Goal: Task Accomplishment & Management: Manage account settings

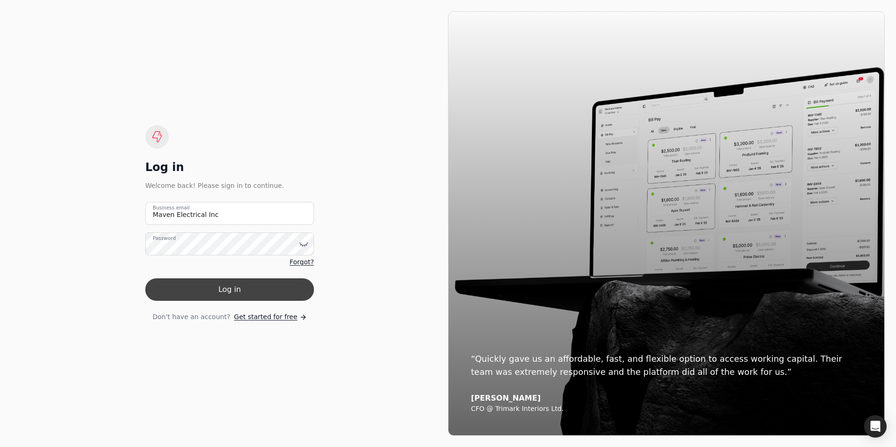
click at [210, 285] on button "Log in" at bounding box center [229, 289] width 169 height 23
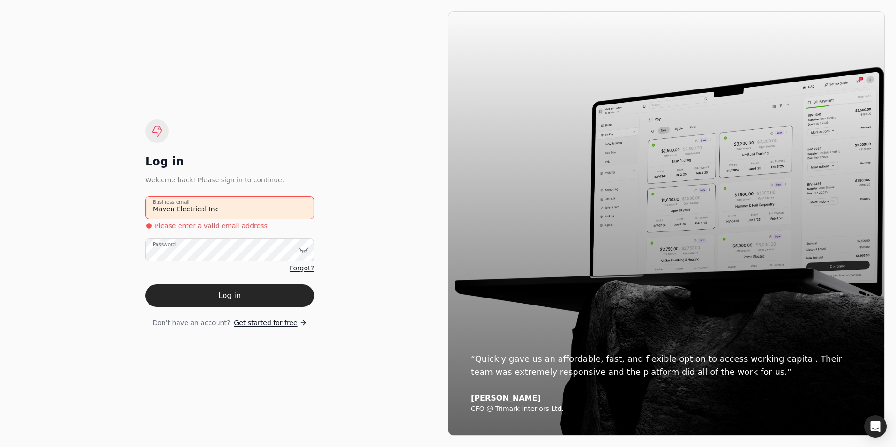
click at [254, 209] on email "Maven Electrical Inc" at bounding box center [229, 207] width 169 height 23
click at [218, 298] on button "Log in" at bounding box center [229, 296] width 169 height 23
drag, startPoint x: 236, startPoint y: 210, endPoint x: 125, endPoint y: 212, distance: 110.6
click at [125, 212] on div "Log in Welcome back! Please sign in to continue. Maven Electrical Inc Business …" at bounding box center [229, 223] width 437 height 425
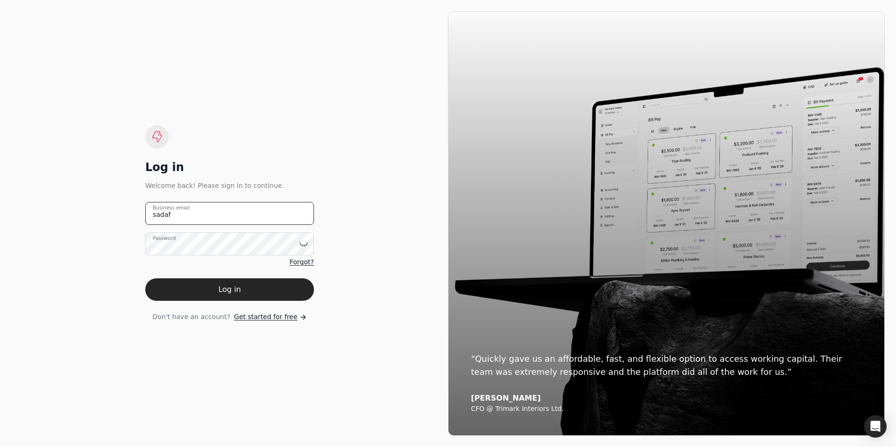
type email "[EMAIL_ADDRESS][DOMAIN_NAME]"
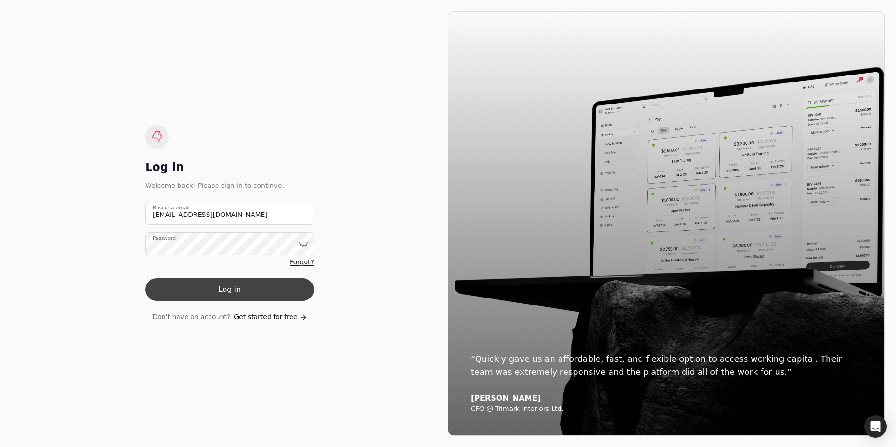
click at [224, 293] on button "Log in" at bounding box center [229, 289] width 169 height 23
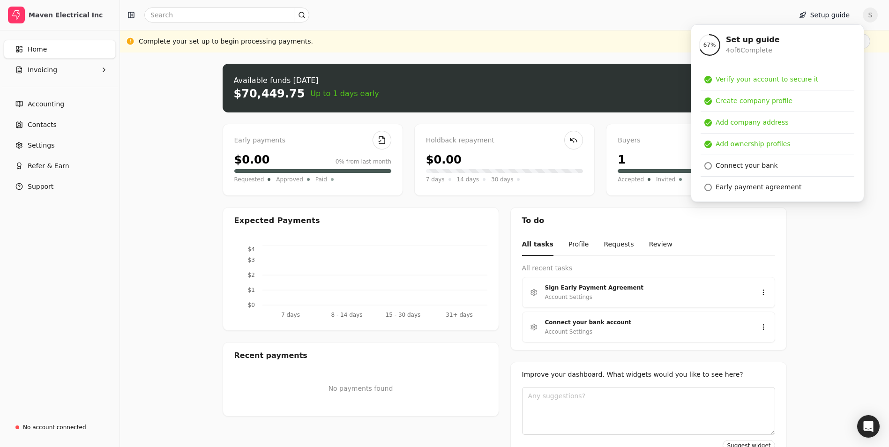
click at [864, 252] on div "Upload file: Drag your invoice here to upload or browse for files Available fun…" at bounding box center [504, 262] width 769 height 418
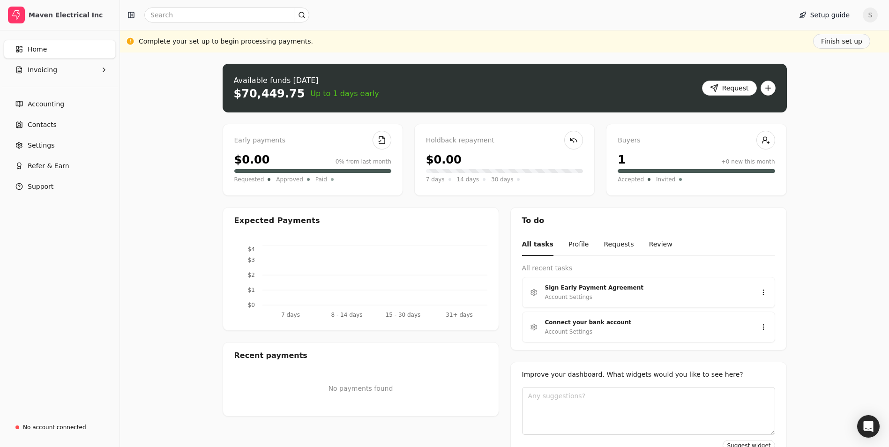
click at [638, 162] on div "1 +0 new this month" at bounding box center [696, 159] width 157 height 17
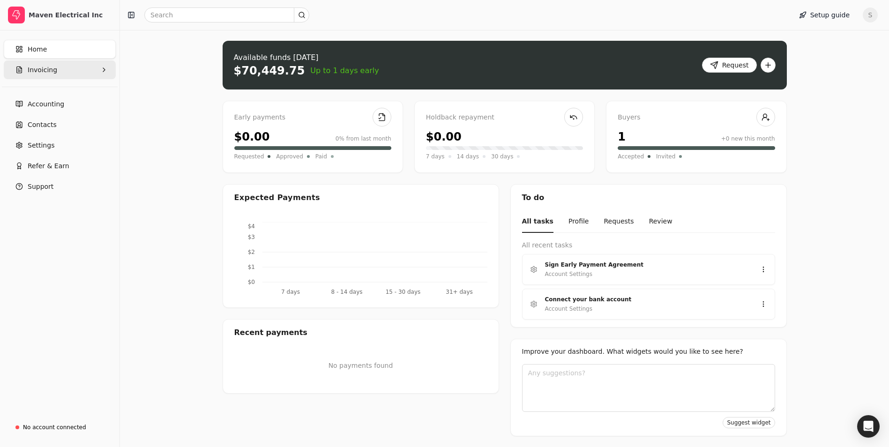
click at [55, 70] on button "Invoicing" at bounding box center [60, 69] width 112 height 19
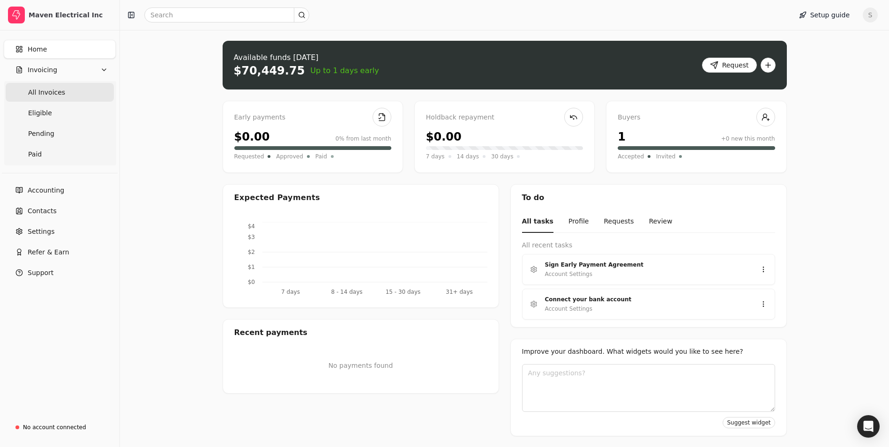
click at [52, 89] on span "All Invoices" at bounding box center [46, 93] width 37 height 10
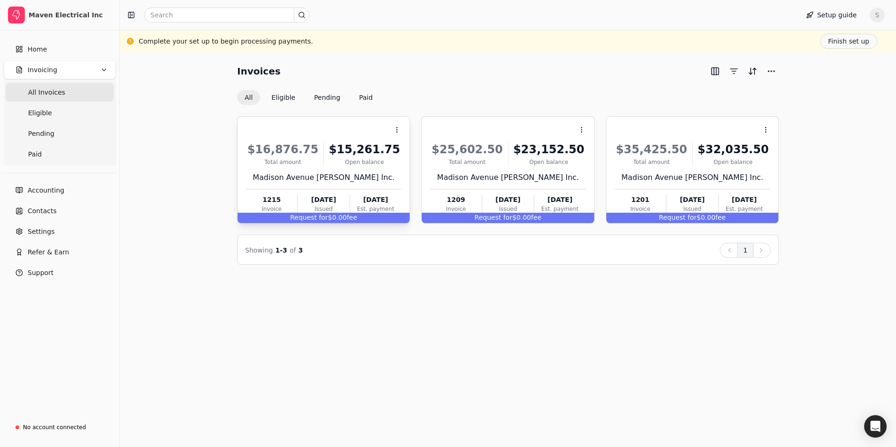
click at [331, 170] on div "$16,876.75 Total amount $15,261.75 Open [STREET_ADDRESS] [PERSON_NAME] Inc. 121…" at bounding box center [323, 175] width 155 height 80
click at [348, 217] on span "fee" at bounding box center [352, 218] width 10 height 8
click at [397, 127] on icon at bounding box center [397, 130] width 8 height 8
click at [415, 156] on span "Open" at bounding box center [411, 153] width 17 height 10
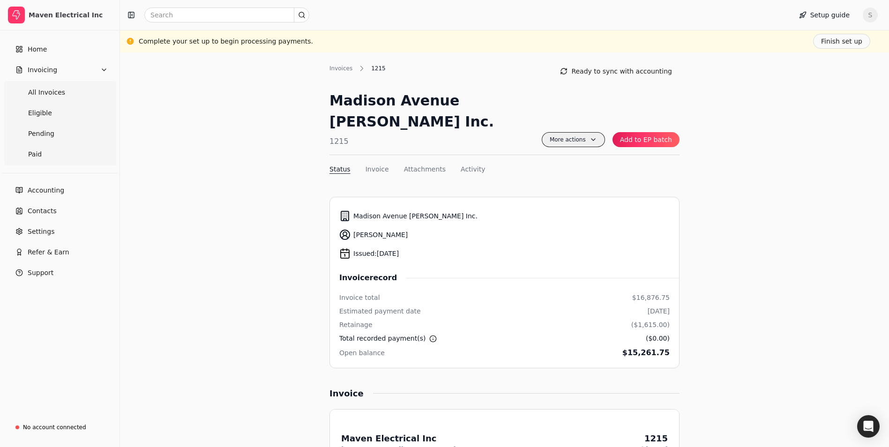
click at [574, 132] on span "More actions" at bounding box center [573, 139] width 63 height 15
click at [378, 165] on button "Invoice" at bounding box center [377, 170] width 23 height 10
click at [841, 41] on button "Finish set up" at bounding box center [841, 41] width 57 height 15
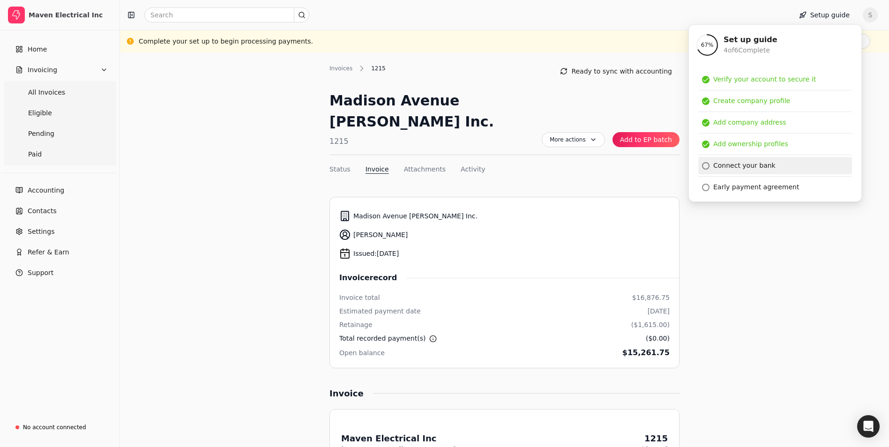
click at [764, 165] on div "Connect your bank" at bounding box center [744, 166] width 62 height 10
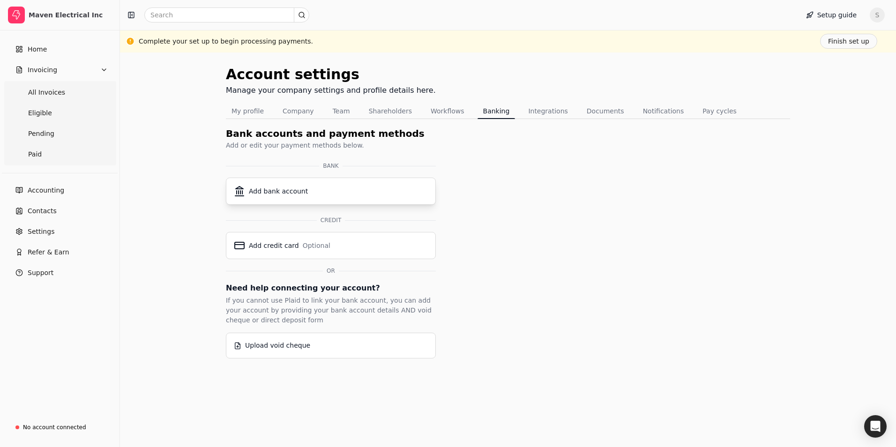
click at [324, 190] on div "Add bank account" at bounding box center [331, 191] width 194 height 11
click at [324, 344] on div "Upload void cheque" at bounding box center [331, 346] width 194 height 10
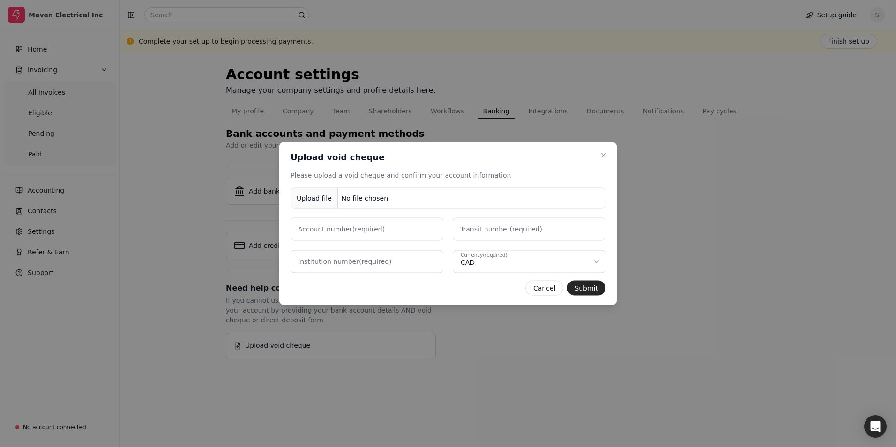
click at [417, 195] on button "Upload file No file chosen" at bounding box center [448, 198] width 315 height 21
click at [383, 230] on number "Account number (required)" at bounding box center [367, 229] width 153 height 23
paste number "101020016648"
type number "101020016648"
click at [487, 231] on label "Transit number (required)" at bounding box center [501, 230] width 82 height 10
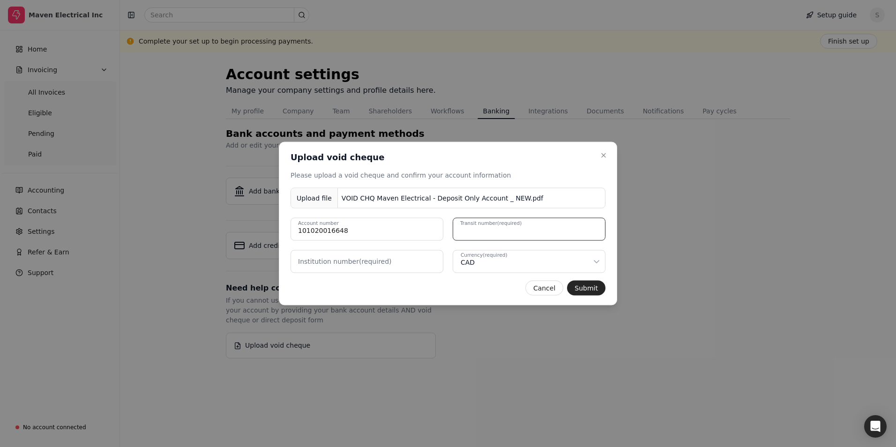
click at [487, 231] on number "Transit number (required)" at bounding box center [529, 229] width 153 height 23
paste number "00340"
type number "00340"
click at [395, 263] on number "Institution number (required)" at bounding box center [367, 261] width 153 height 23
type number "030"
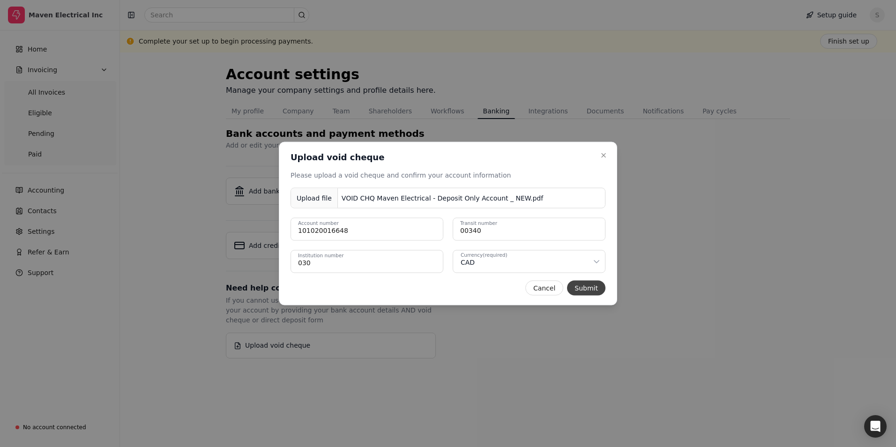
click at [593, 284] on button "Submit" at bounding box center [586, 288] width 38 height 15
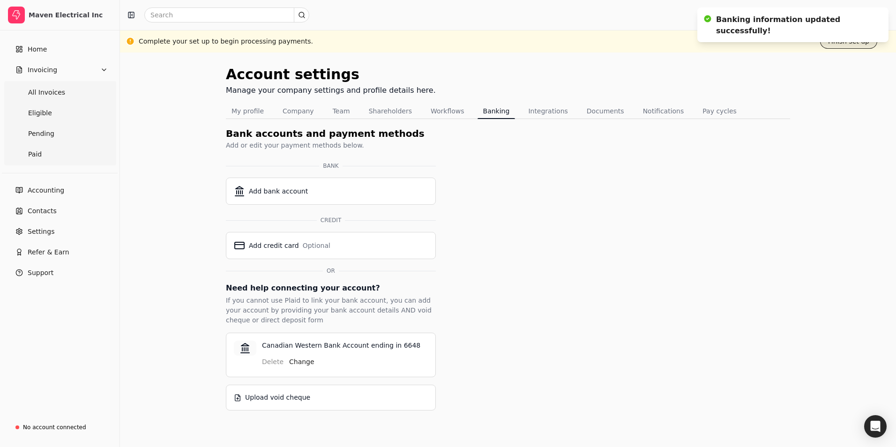
click at [858, 43] on button "Finish set up" at bounding box center [848, 41] width 57 height 15
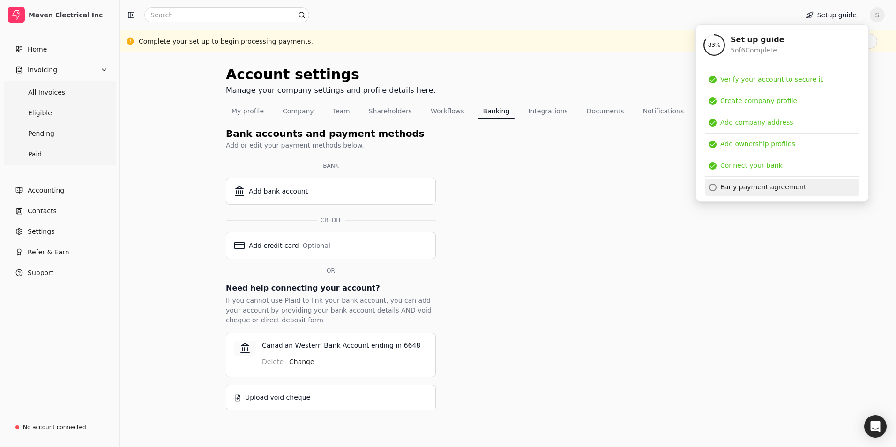
click at [781, 188] on div "Early payment agreement" at bounding box center [764, 187] width 86 height 10
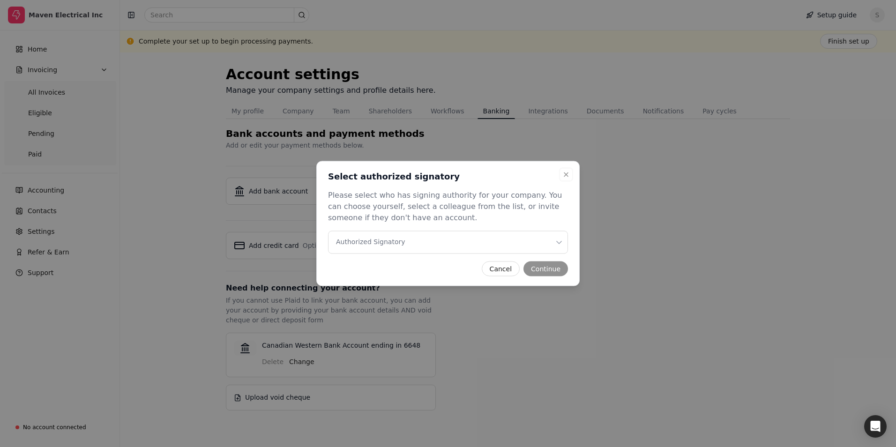
click at [432, 243] on Signatory "Authorized Signatory" at bounding box center [448, 242] width 240 height 23
click at [554, 269] on button "Continue" at bounding box center [546, 269] width 45 height 15
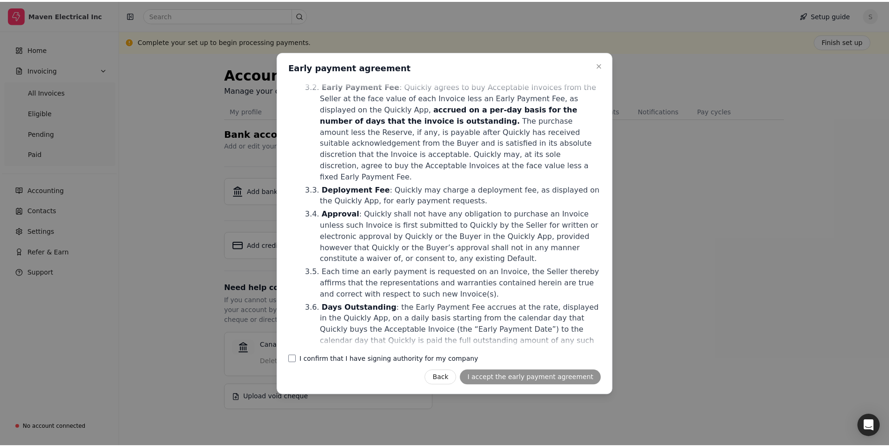
scroll to position [563, 0]
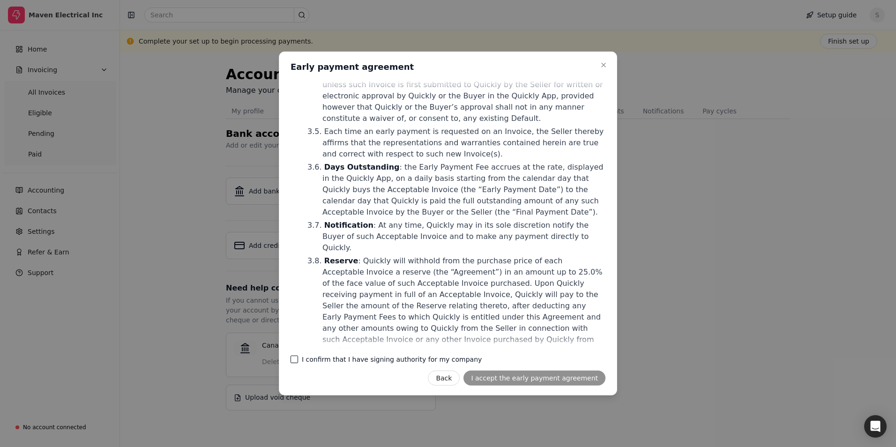
click at [292, 358] on company "I confirm that I have signing authority for my company" at bounding box center [295, 360] width 8 height 8
click at [553, 375] on button "I accept the early payment agreement" at bounding box center [535, 378] width 142 height 15
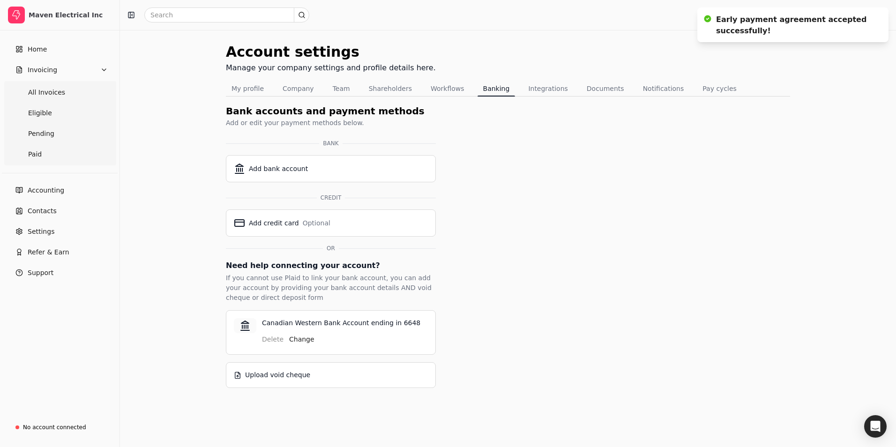
click at [801, 133] on div "Account settings Manage your company settings and profile details here. My prof…" at bounding box center [508, 238] width 776 height 417
click at [50, 94] on span "All Invoices" at bounding box center [46, 93] width 37 height 10
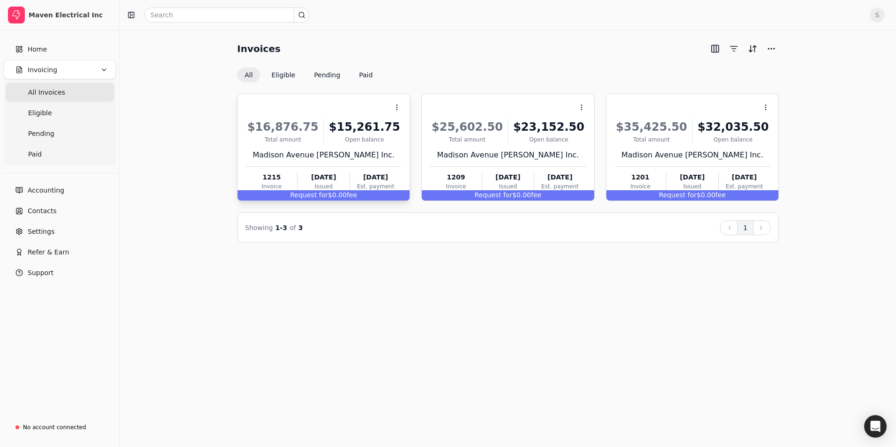
click at [332, 195] on div "Request for $0.00 fee" at bounding box center [324, 195] width 172 height 10
click at [425, 127] on li "Open" at bounding box center [441, 130] width 115 height 17
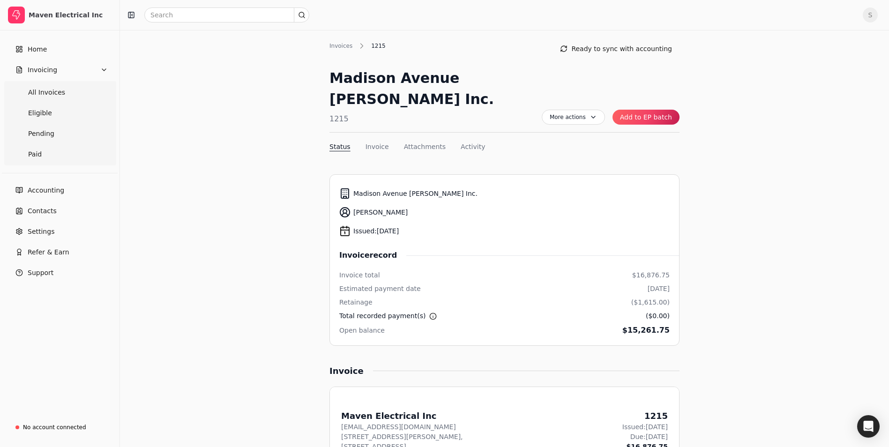
click at [653, 110] on button "Add to EP batch" at bounding box center [646, 117] width 67 height 15
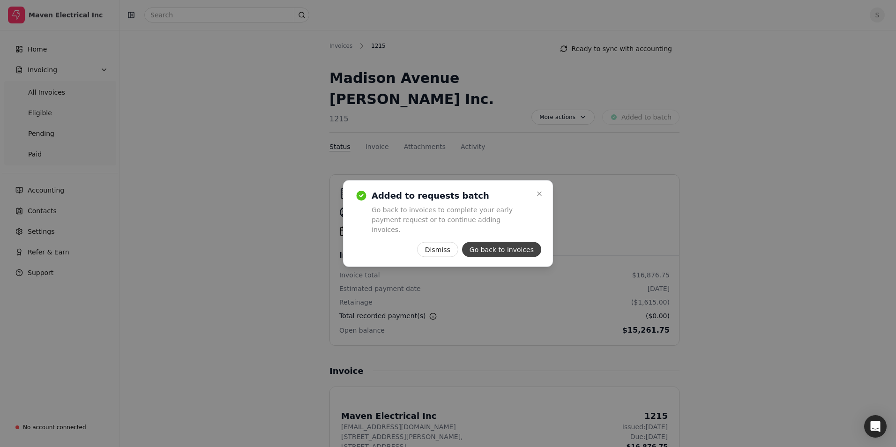
click at [499, 246] on button "Go back to invoices" at bounding box center [501, 249] width 79 height 15
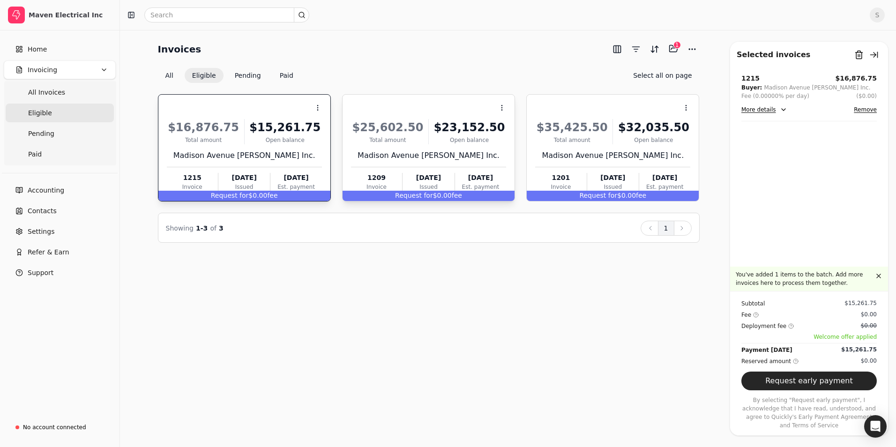
click at [439, 193] on div "Request for $0.00 fee" at bounding box center [429, 196] width 172 height 10
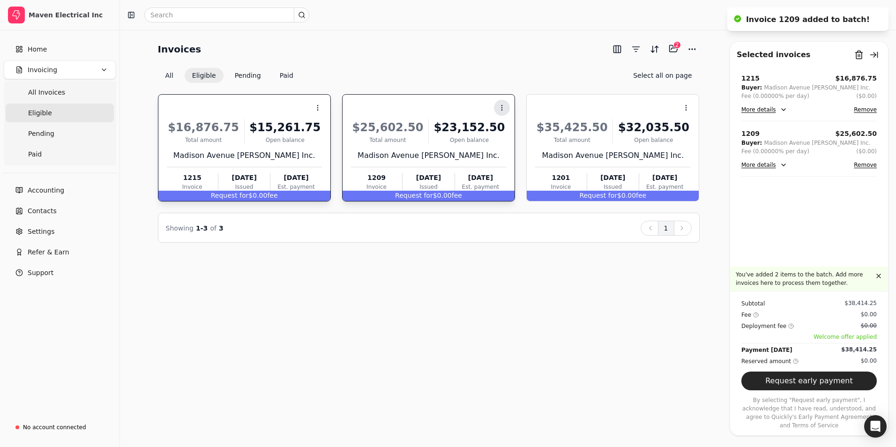
click at [503, 109] on icon at bounding box center [502, 108] width 8 height 8
click at [423, 106] on div "Context Menu Button" at bounding box center [427, 108] width 157 height 16
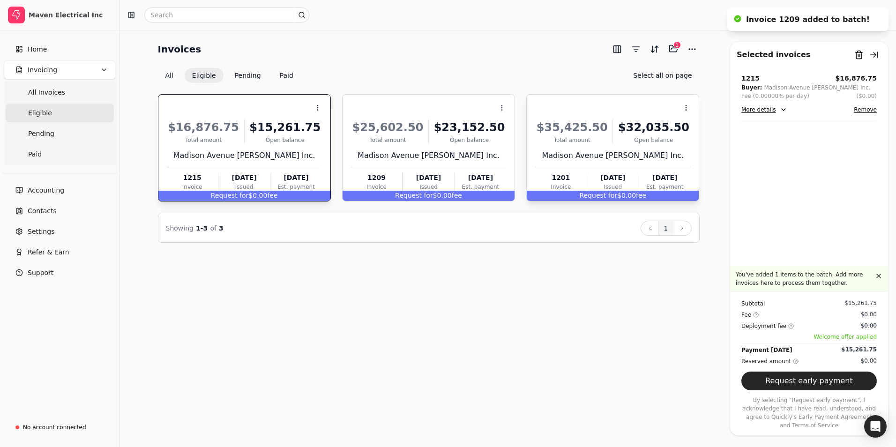
click at [615, 109] on div "Context Menu Button" at bounding box center [611, 108] width 157 height 16
click at [632, 193] on div "Request for $0.00 fee" at bounding box center [613, 196] width 172 height 10
click at [461, 191] on div "Request for $0.00 fee" at bounding box center [429, 196] width 172 height 10
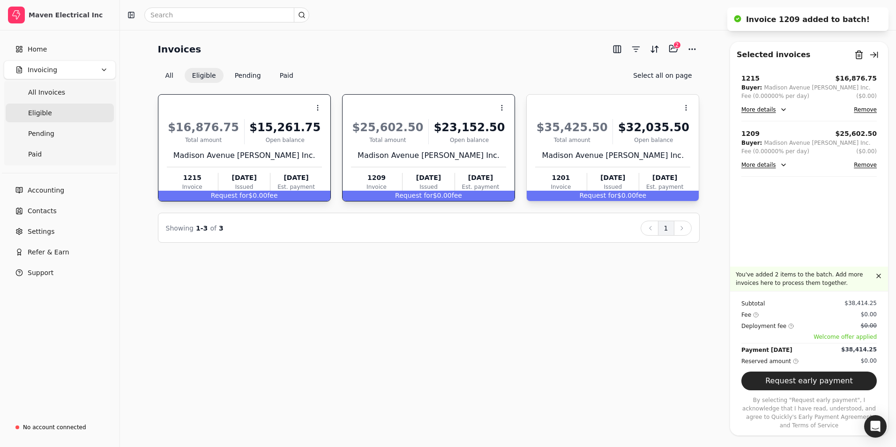
click at [579, 194] on div "Request for $0.00 fee" at bounding box center [613, 196] width 172 height 10
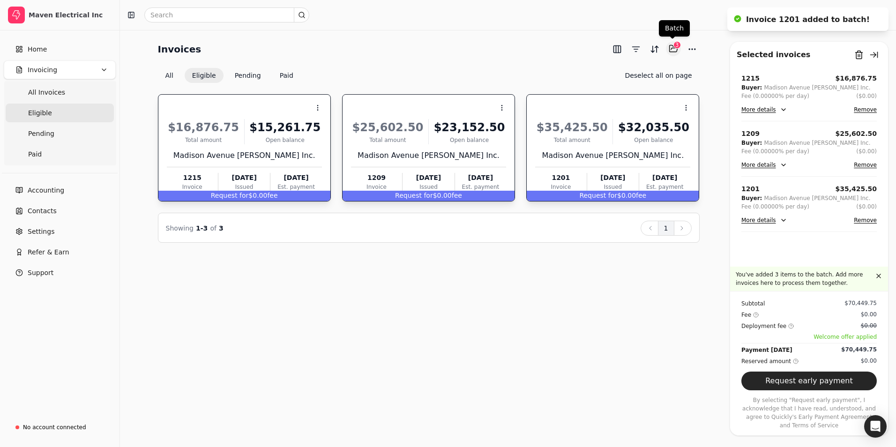
click at [671, 47] on button "Selected items: 3" at bounding box center [673, 48] width 15 height 15
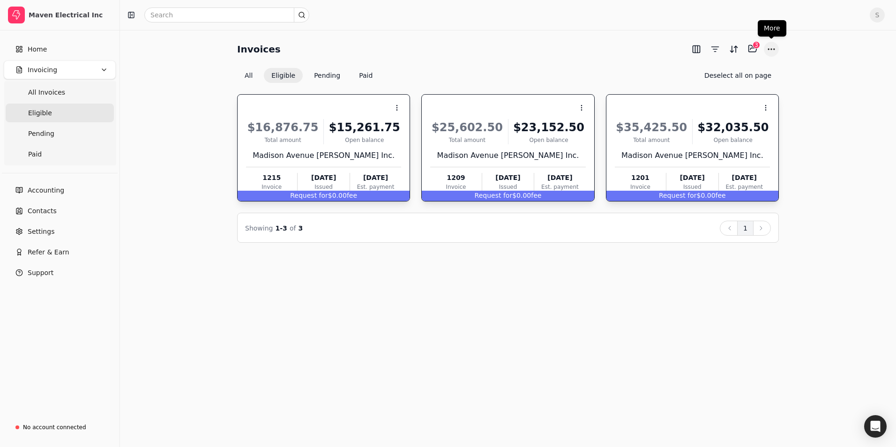
click at [773, 47] on button "More" at bounding box center [771, 49] width 15 height 15
click at [615, 53] on div "Invoices Selected items: 3 3" at bounding box center [508, 48] width 542 height 15
click at [326, 74] on button "Pending" at bounding box center [327, 75] width 41 height 15
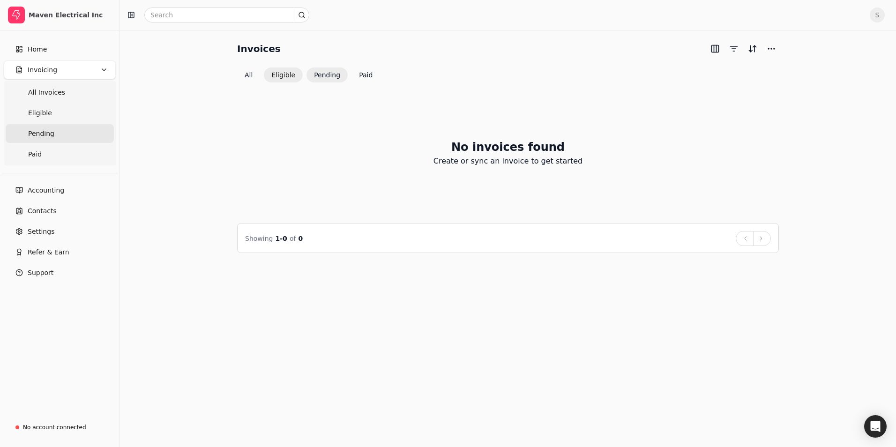
click at [283, 77] on button "Eligible" at bounding box center [283, 75] width 39 height 15
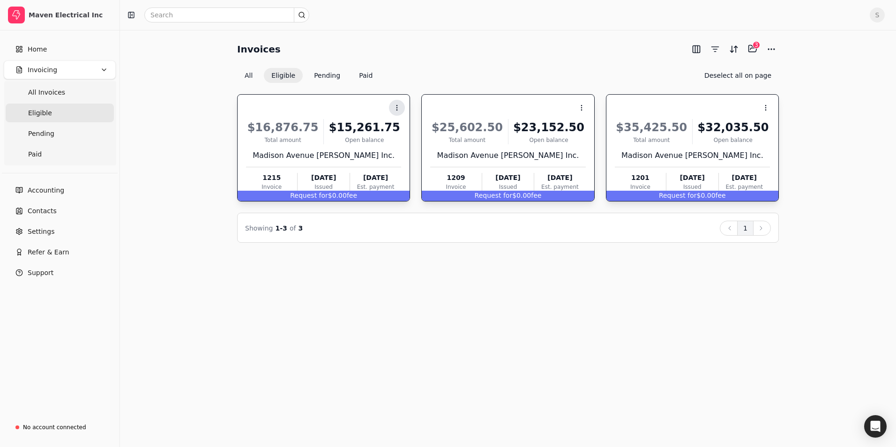
click at [395, 106] on icon at bounding box center [397, 108] width 8 height 8
click at [586, 104] on button "Context Menu Button" at bounding box center [582, 108] width 16 height 16
click at [582, 128] on icon at bounding box center [581, 131] width 8 height 8
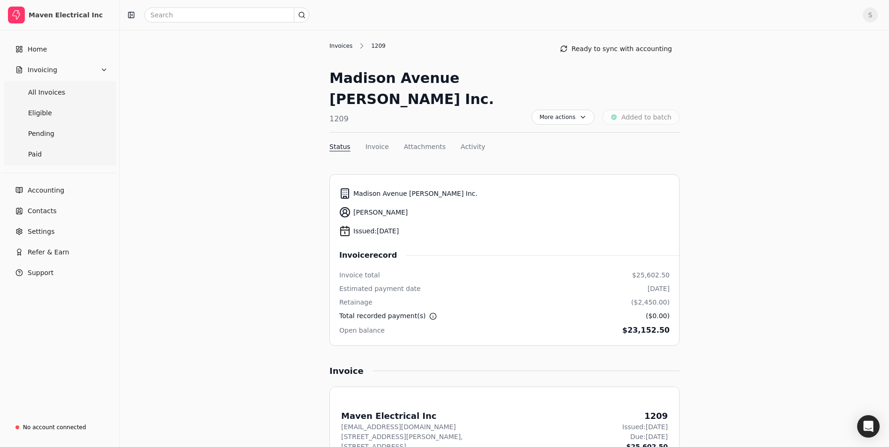
click at [339, 45] on div "Invoices" at bounding box center [344, 46] width 28 height 8
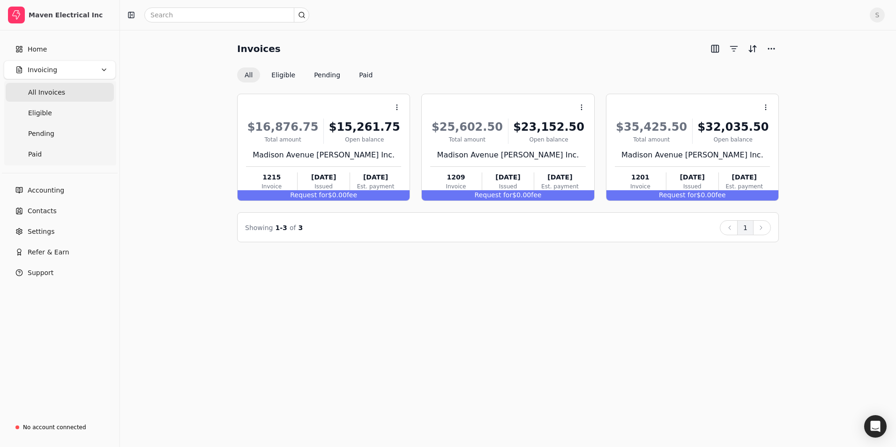
drag, startPoint x: 398, startPoint y: 345, endPoint x: 389, endPoint y: 334, distance: 14.1
click at [398, 345] on div "Invoices All Eligible Pending Paid Context Menu Button $16,876.75 Total amount …" at bounding box center [508, 238] width 776 height 417
